Goal: Task Accomplishment & Management: Use online tool/utility

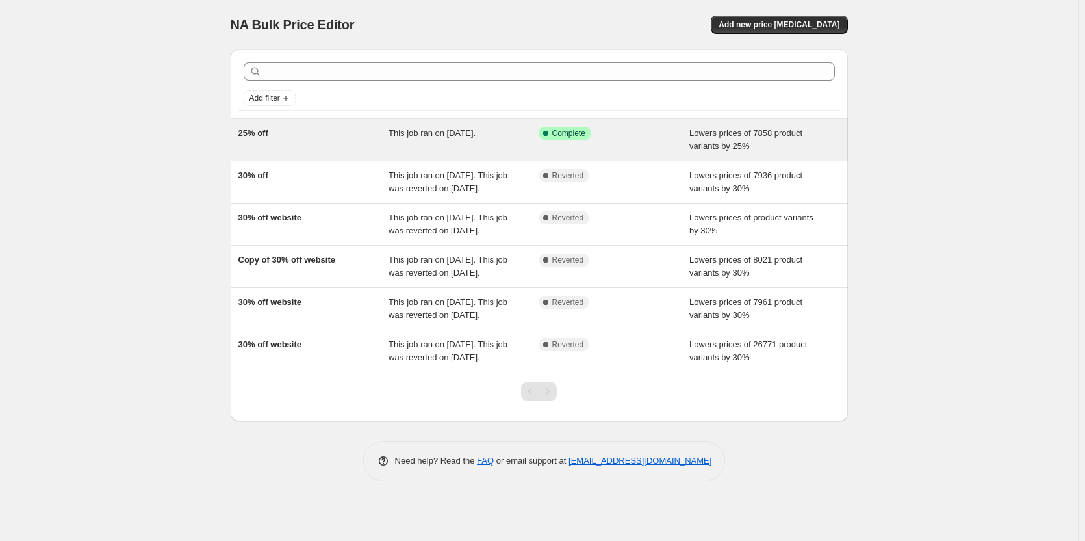
click at [468, 142] on div "This job ran on [DATE]." at bounding box center [464, 140] width 151 height 26
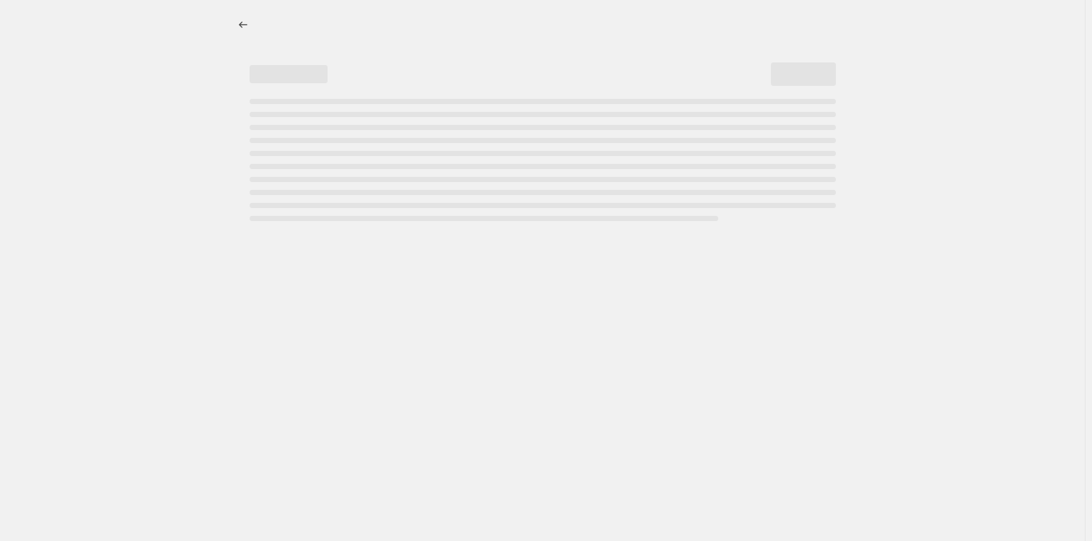
select select "percentage"
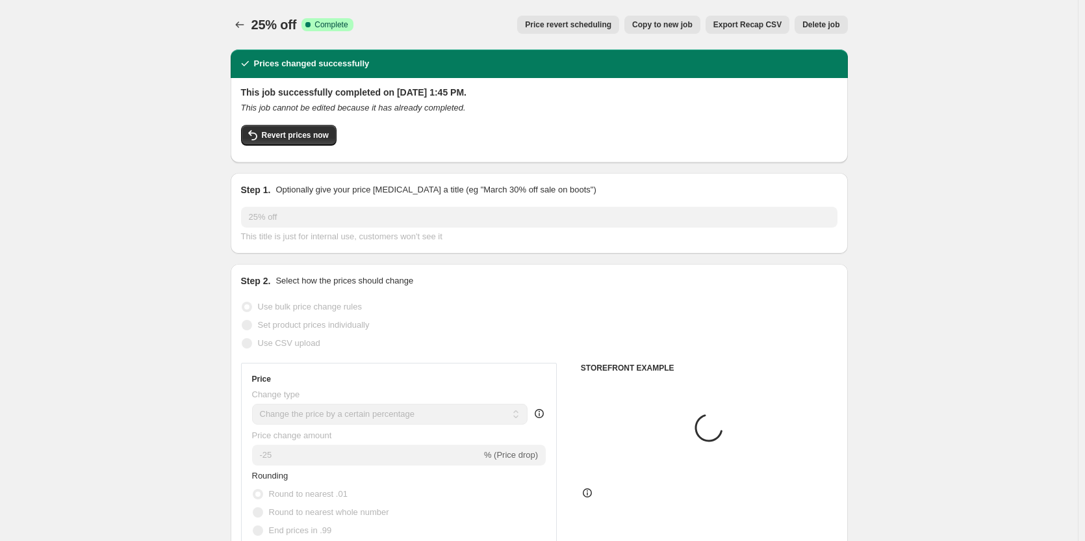
select select "collection"
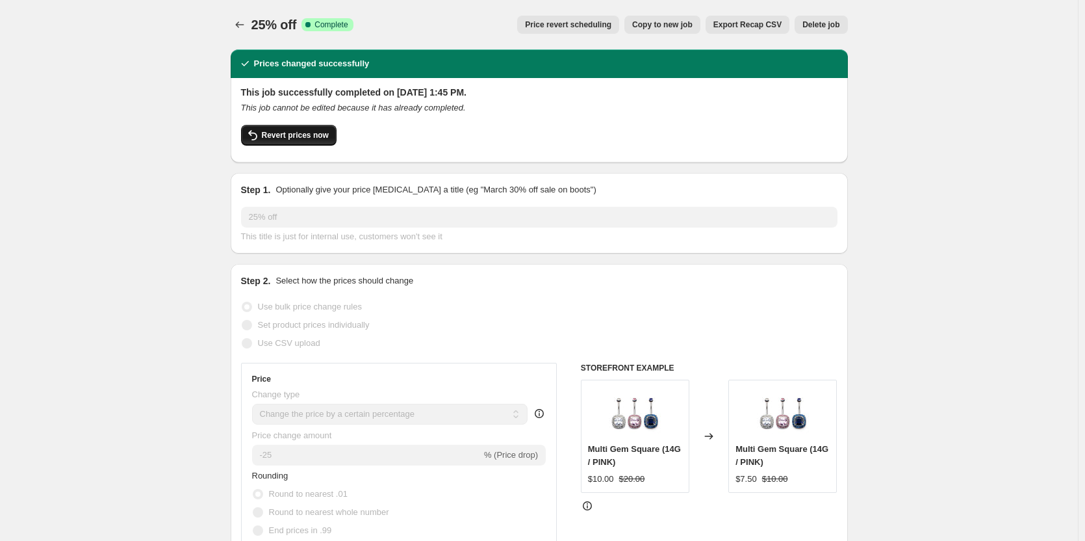
click at [317, 134] on span "Revert prices now" at bounding box center [295, 135] width 67 height 10
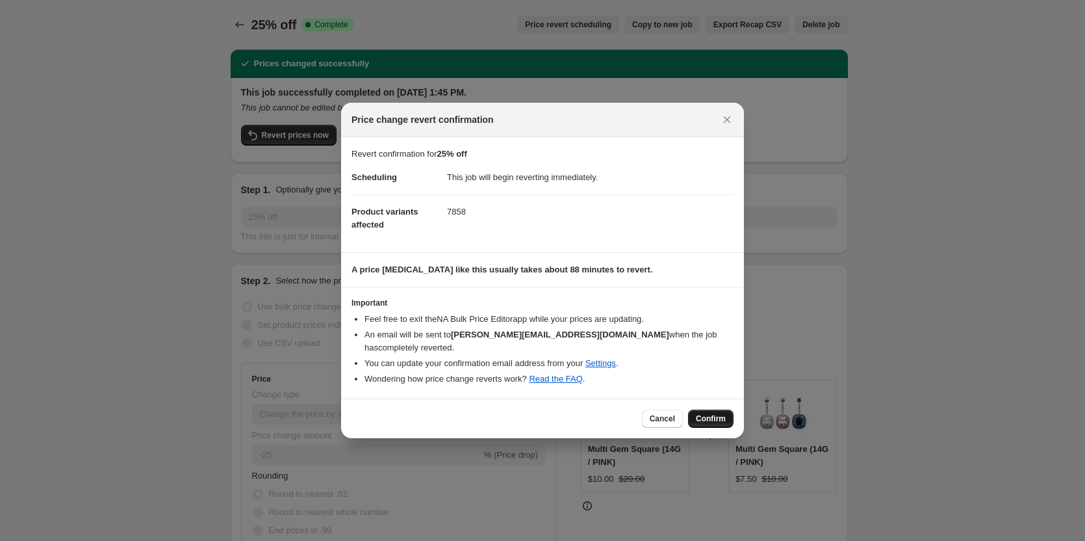
click at [713, 414] on span "Confirm" at bounding box center [711, 418] width 30 height 10
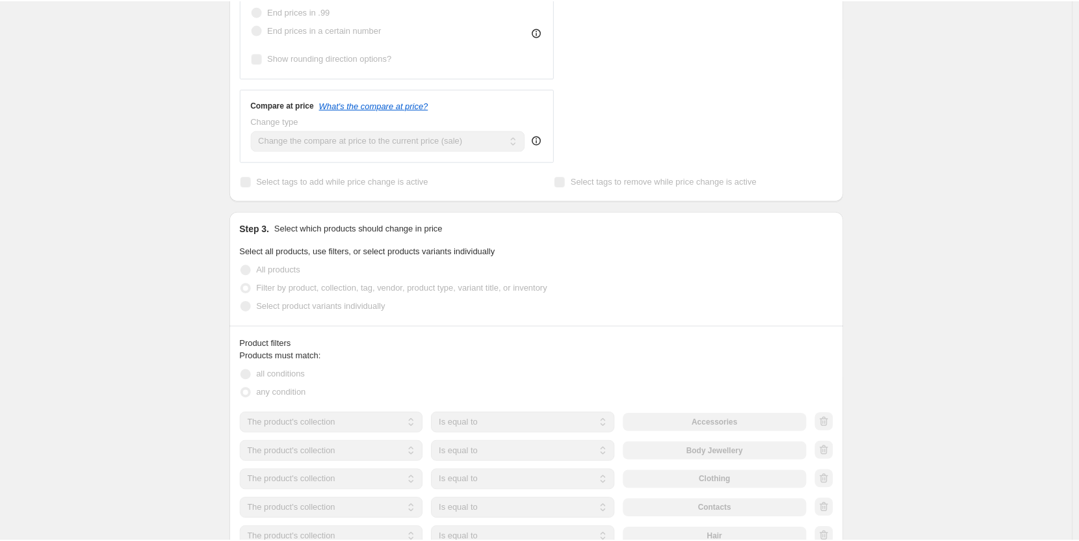
scroll to position [975, 0]
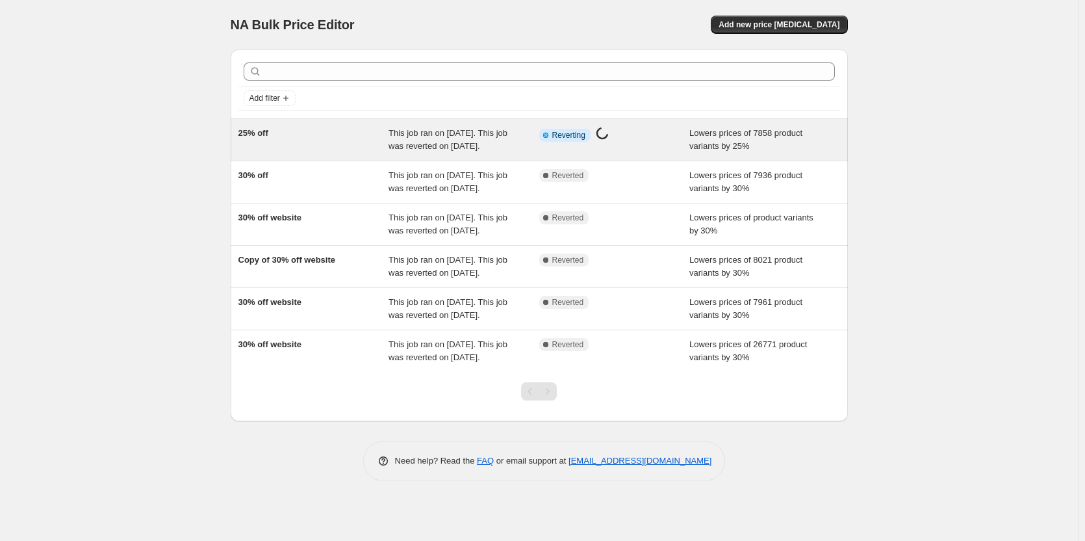
click at [669, 139] on div "Info Partially complete Reverting Price change job in progress..." at bounding box center [604, 135] width 131 height 17
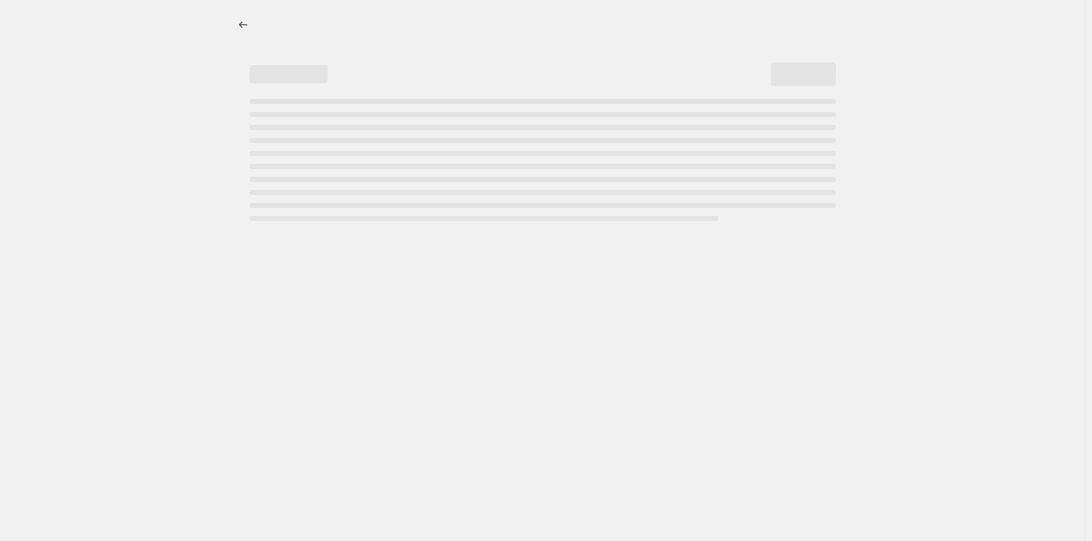
select select "percentage"
select select "collection"
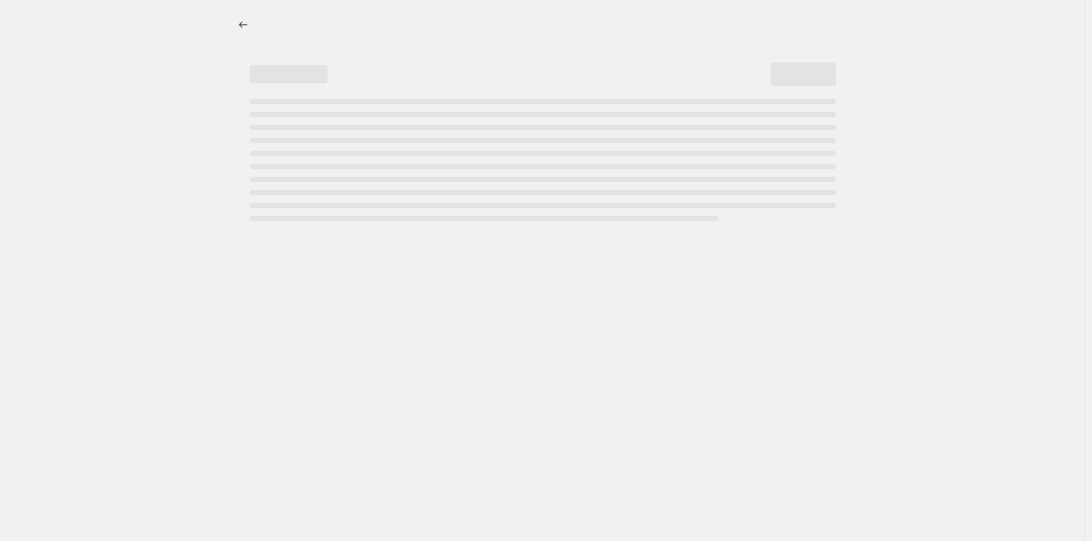
select select "collection"
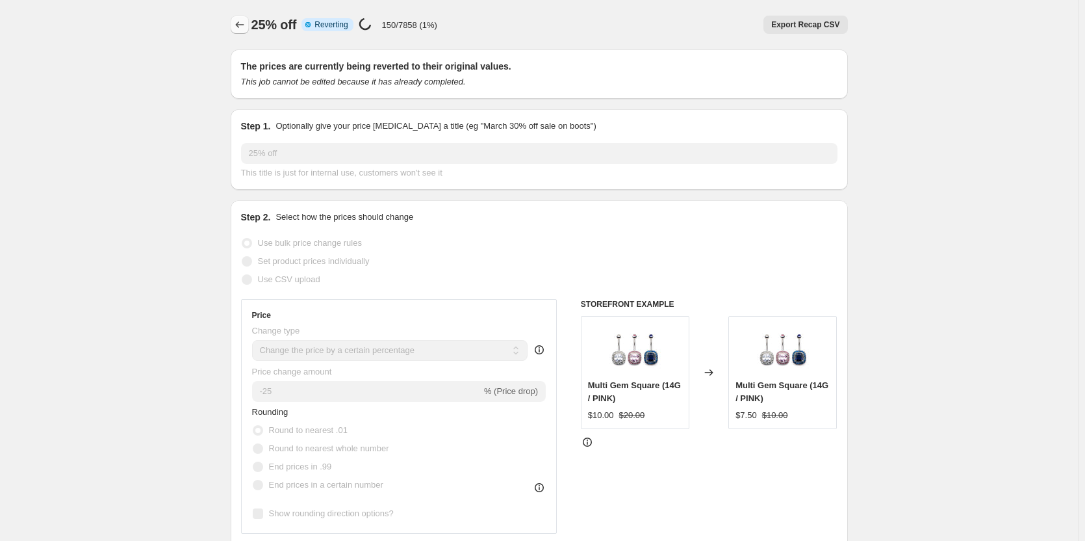
click at [246, 27] on icon "Price change jobs" at bounding box center [239, 24] width 13 height 13
